Goal: Understand process/instructions: Learn how to perform a task or action

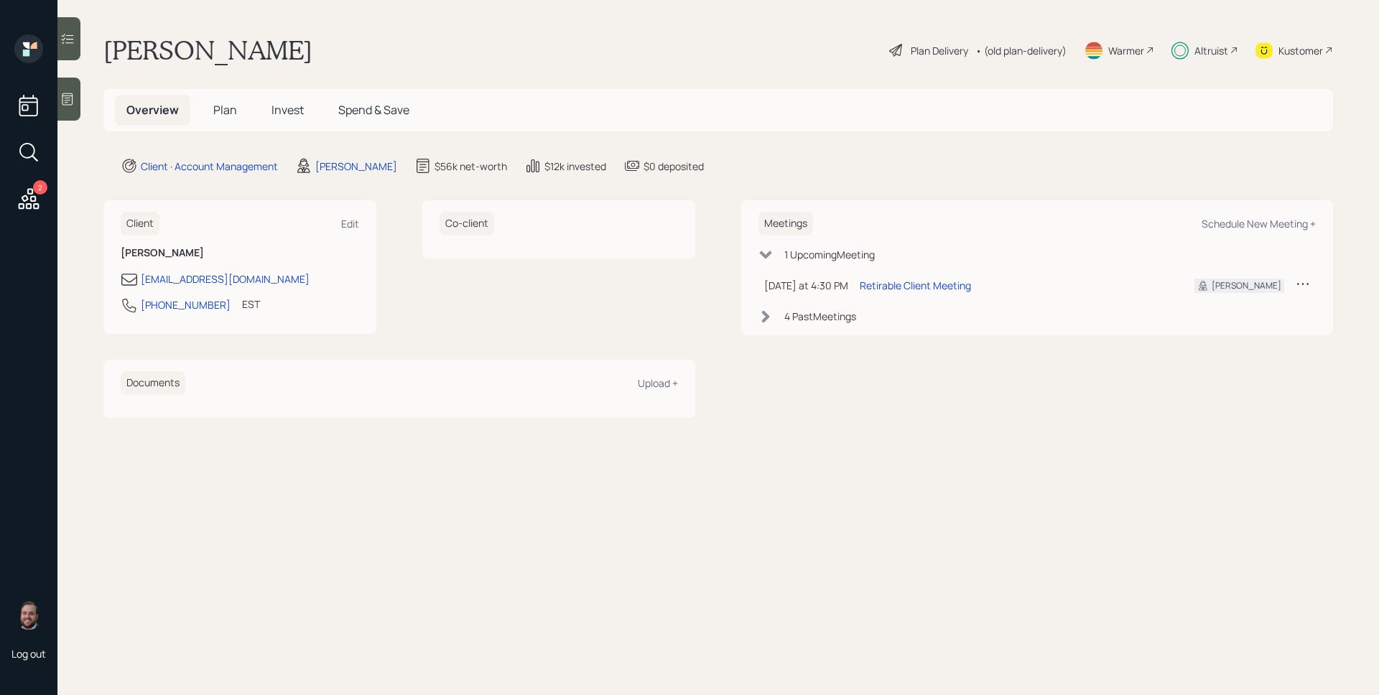
click at [938, 53] on div "Plan Delivery" at bounding box center [939, 50] width 57 height 15
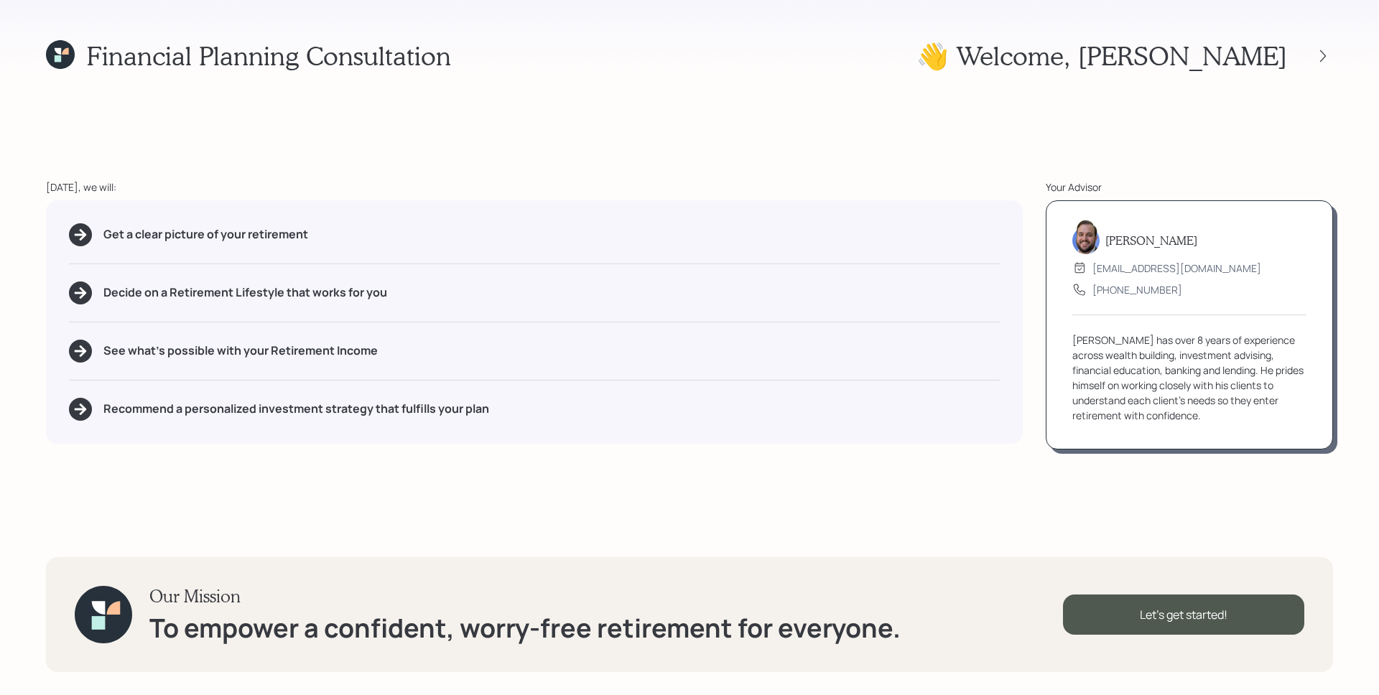
click at [826, 337] on div "Get a clear picture of your retirement Decide on a Retirement Lifestyle that wo…" at bounding box center [534, 322] width 977 height 244
